Goal: Transaction & Acquisition: Purchase product/service

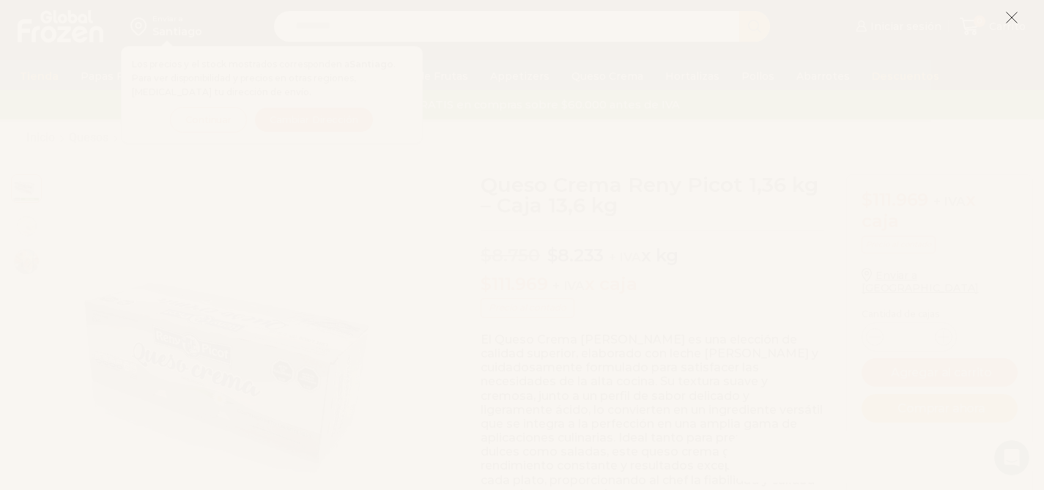
click at [1016, 16] on icon at bounding box center [1011, 17] width 13 height 13
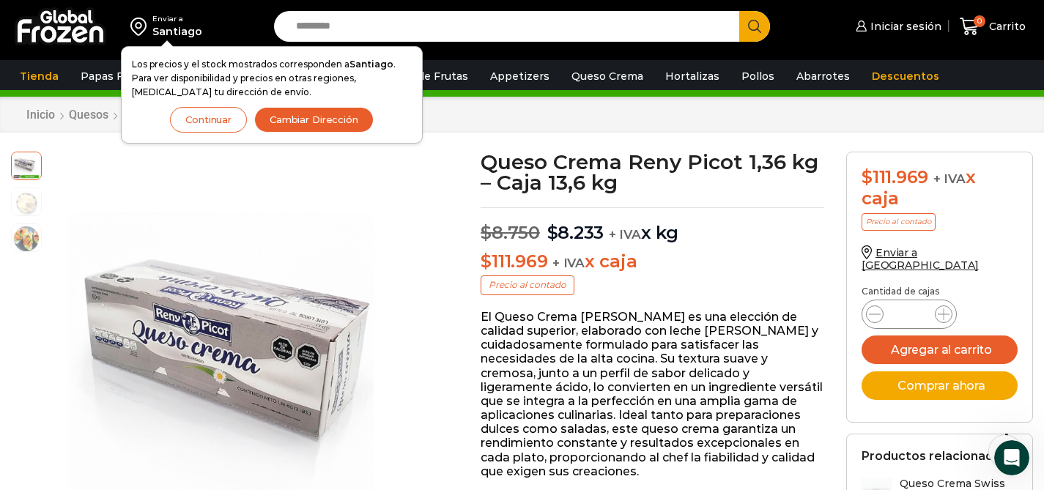
scroll to position [33, 0]
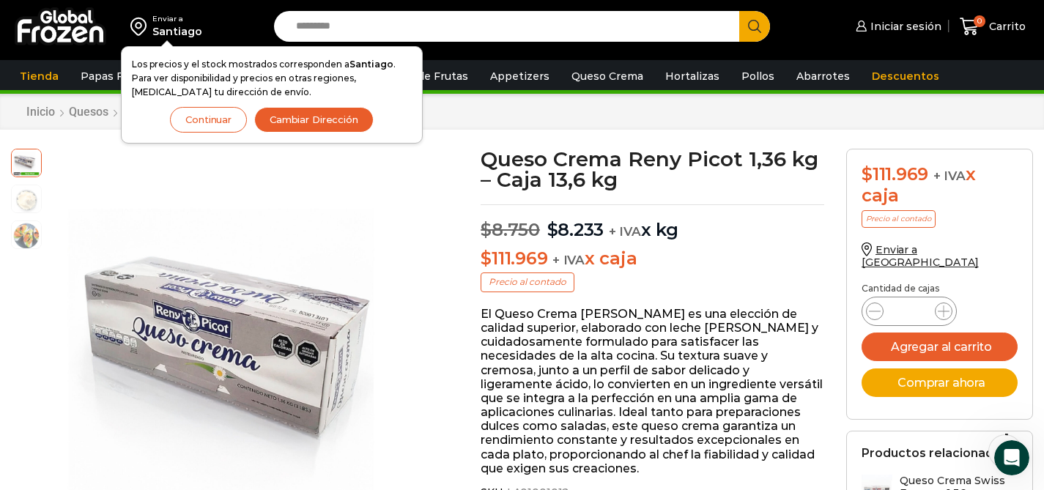
click at [649, 358] on p "El Queso Crema [PERSON_NAME] es una elección de calidad superior, elaborado con…" at bounding box center [653, 391] width 344 height 168
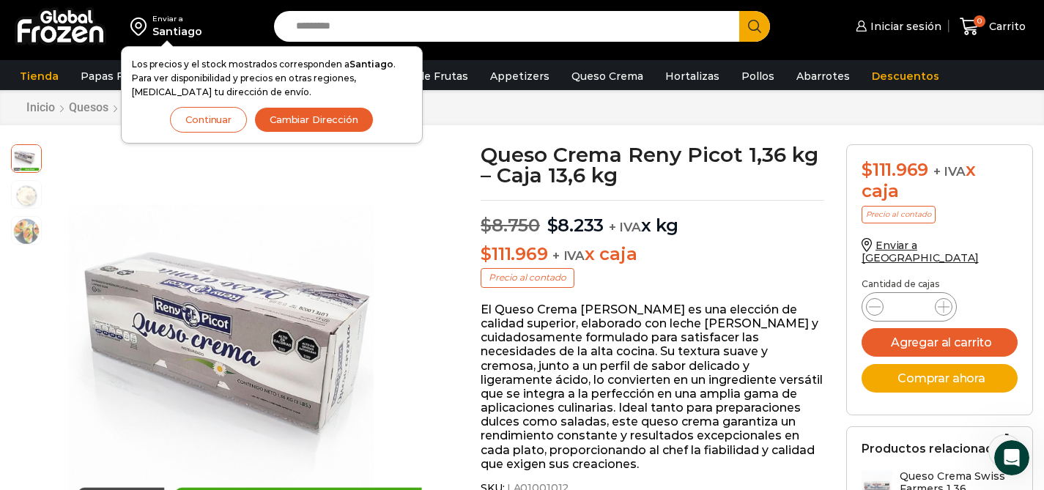
scroll to position [39, 0]
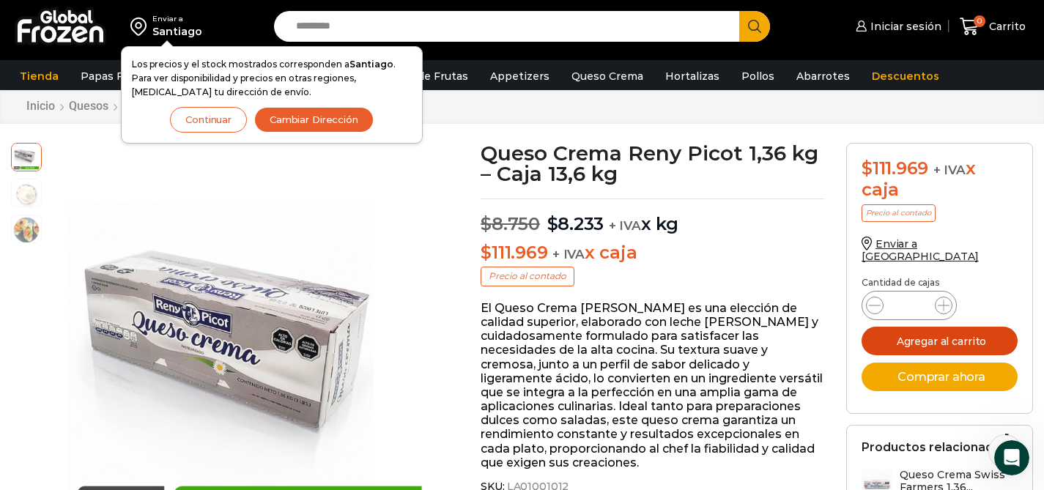
click at [949, 327] on button "Agregar al carrito" at bounding box center [939, 341] width 156 height 29
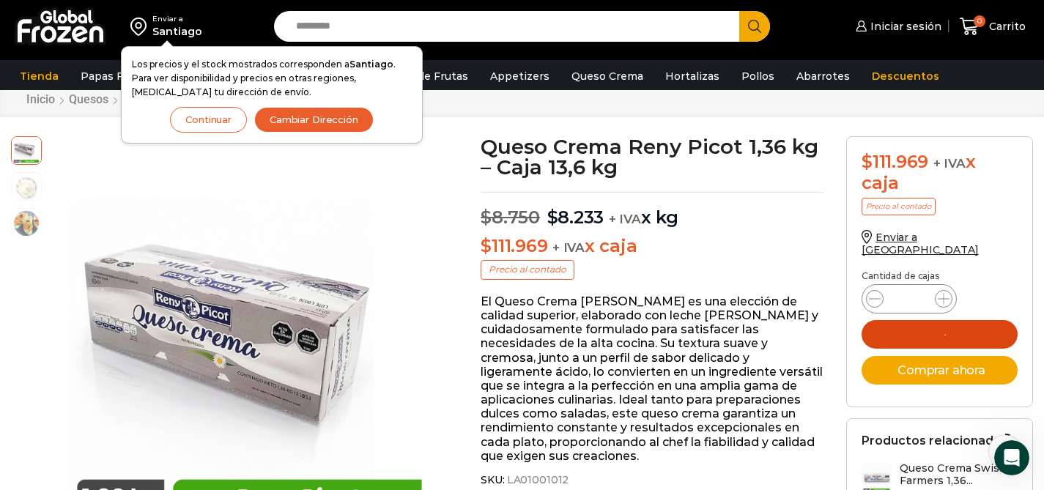
scroll to position [57, 0]
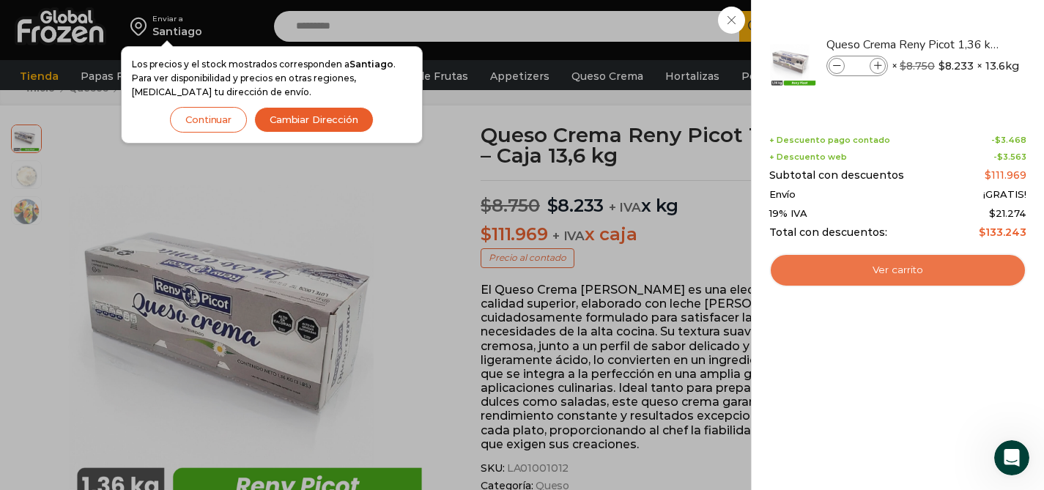
click at [902, 270] on link "Ver carrito" at bounding box center [897, 270] width 257 height 34
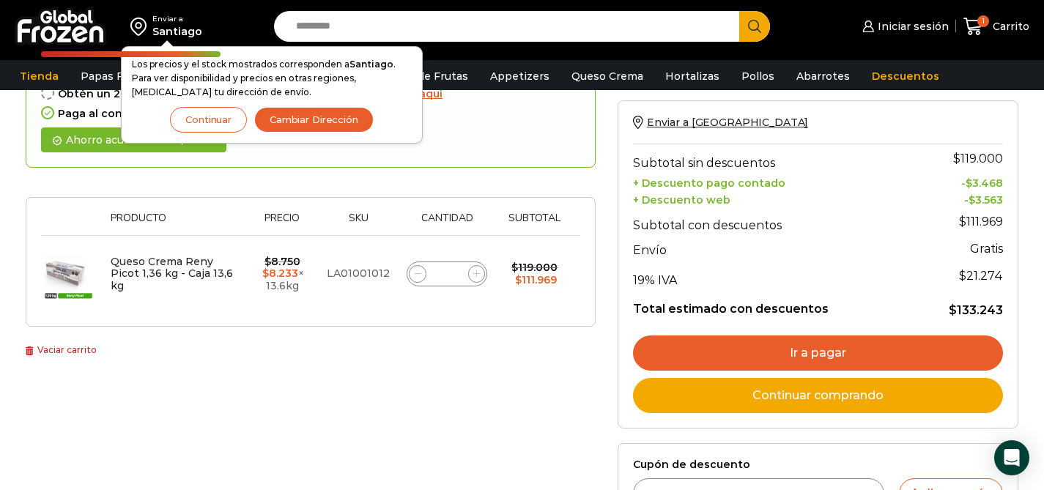
scroll to position [133, 0]
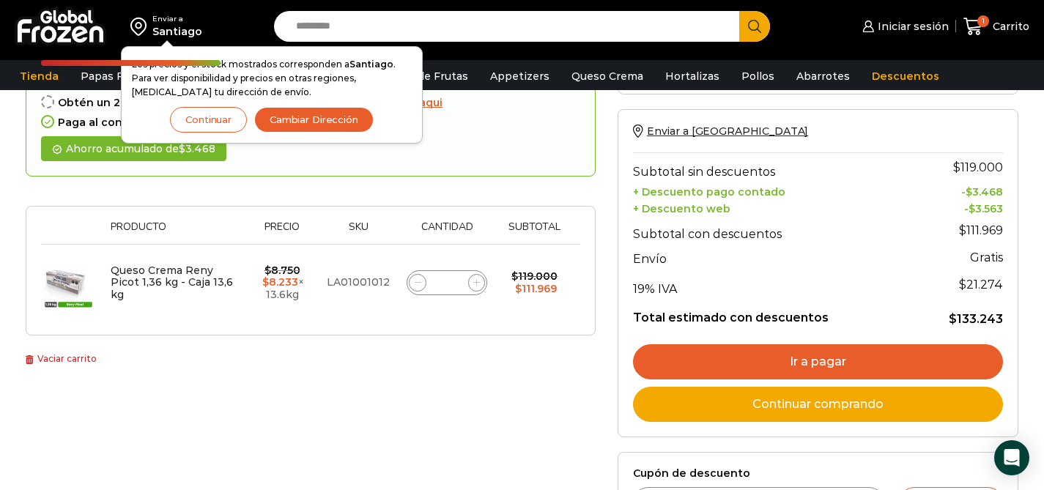
click at [517, 325] on div "Thumbnail image Producto Precio Sku Cantidad Subtotal Eliminar artículo Queso C…" at bounding box center [311, 271] width 570 height 130
click at [1042, 314] on div "Enviar a [GEOGRAPHIC_DATA] Los precios y el stock mostrados corresponden a [GEO…" at bounding box center [522, 240] width 1044 height 747
click at [1034, 318] on div "Enviar a [GEOGRAPHIC_DATA] Los precios y el stock mostrados corresponden a [GEO…" at bounding box center [522, 240] width 1044 height 747
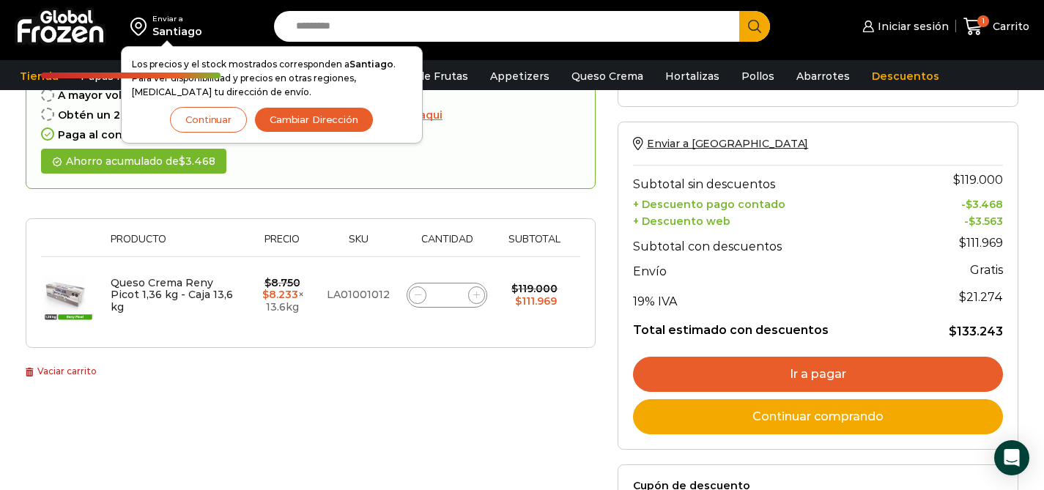
scroll to position [100, 0]
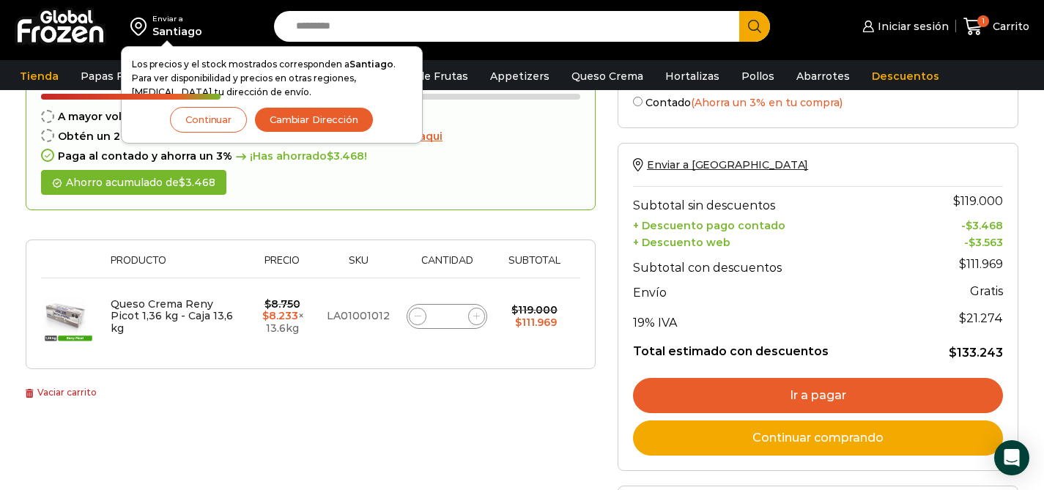
click at [310, 344] on td "$ 8.750 Original price was: $8.750. $ 8.233 Current price is: $8.233. × 13.6kg" at bounding box center [281, 316] width 73 height 76
click at [198, 313] on link "Queso Crema Reny Picot 1,36 kg - Caja 13,6 kg" at bounding box center [172, 316] width 122 height 38
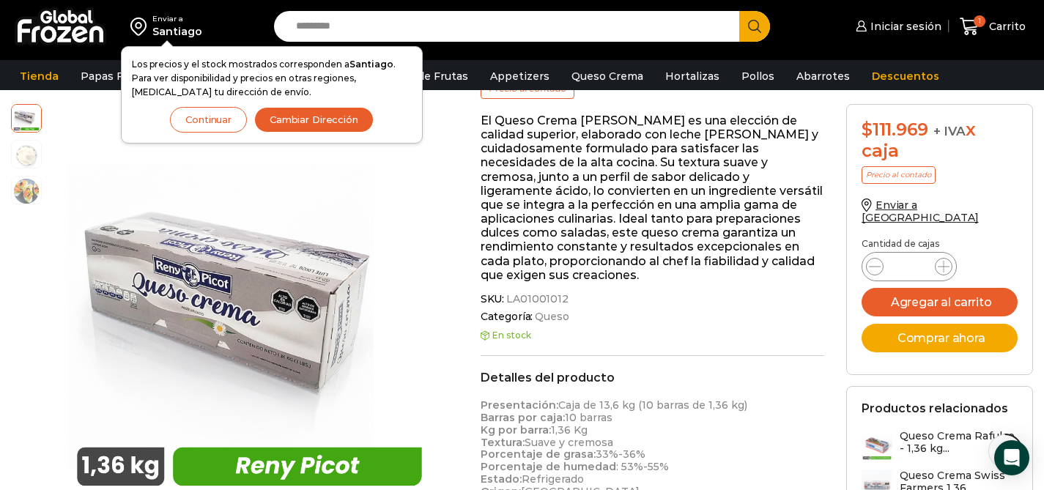
scroll to position [132, 0]
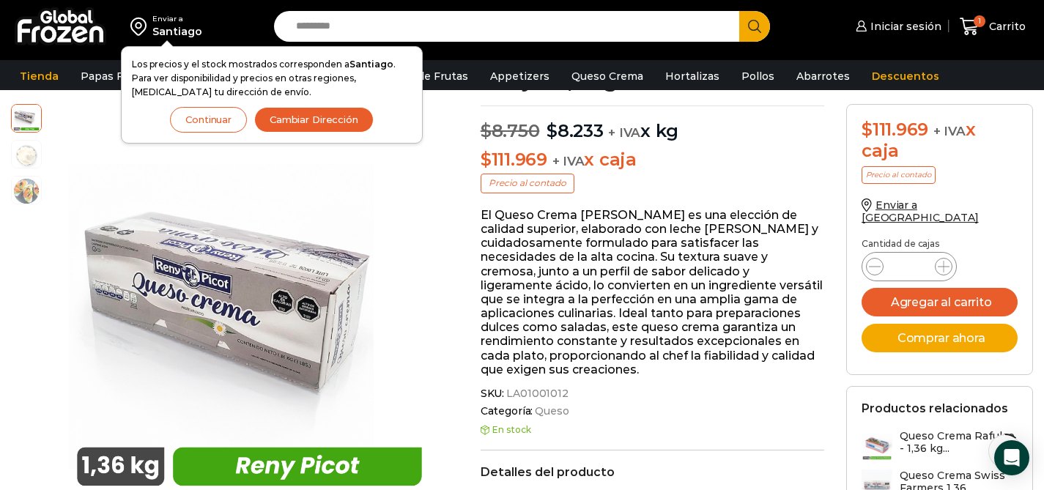
click at [593, 271] on p "El Queso Crema Reny Picot es una elección de calidad superior, elaborado con le…" at bounding box center [653, 292] width 344 height 168
